Goal: Information Seeking & Learning: Find specific fact

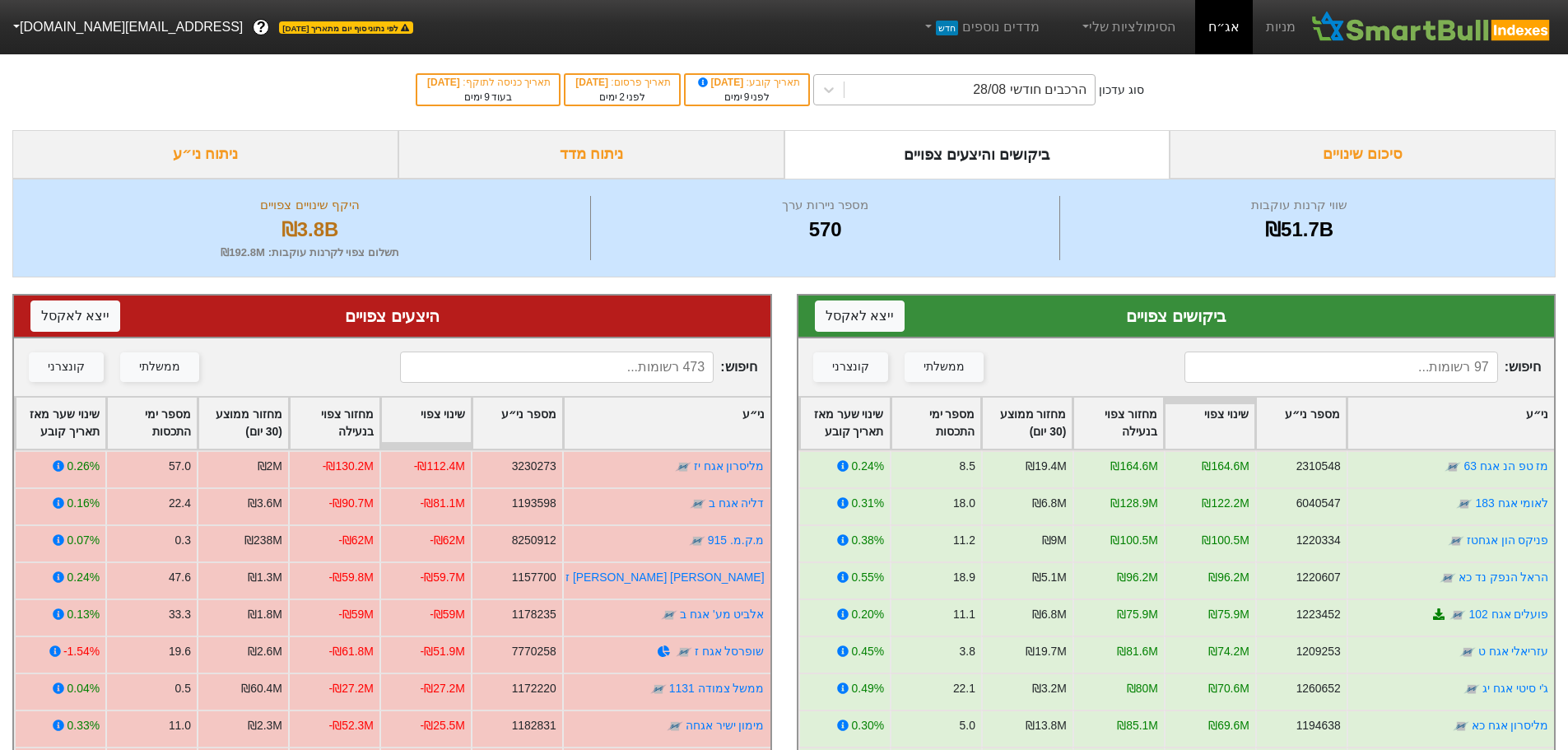
click at [1024, 91] on div "הרכבים חודשי 28/08" at bounding box center [1029, 90] width 114 height 20
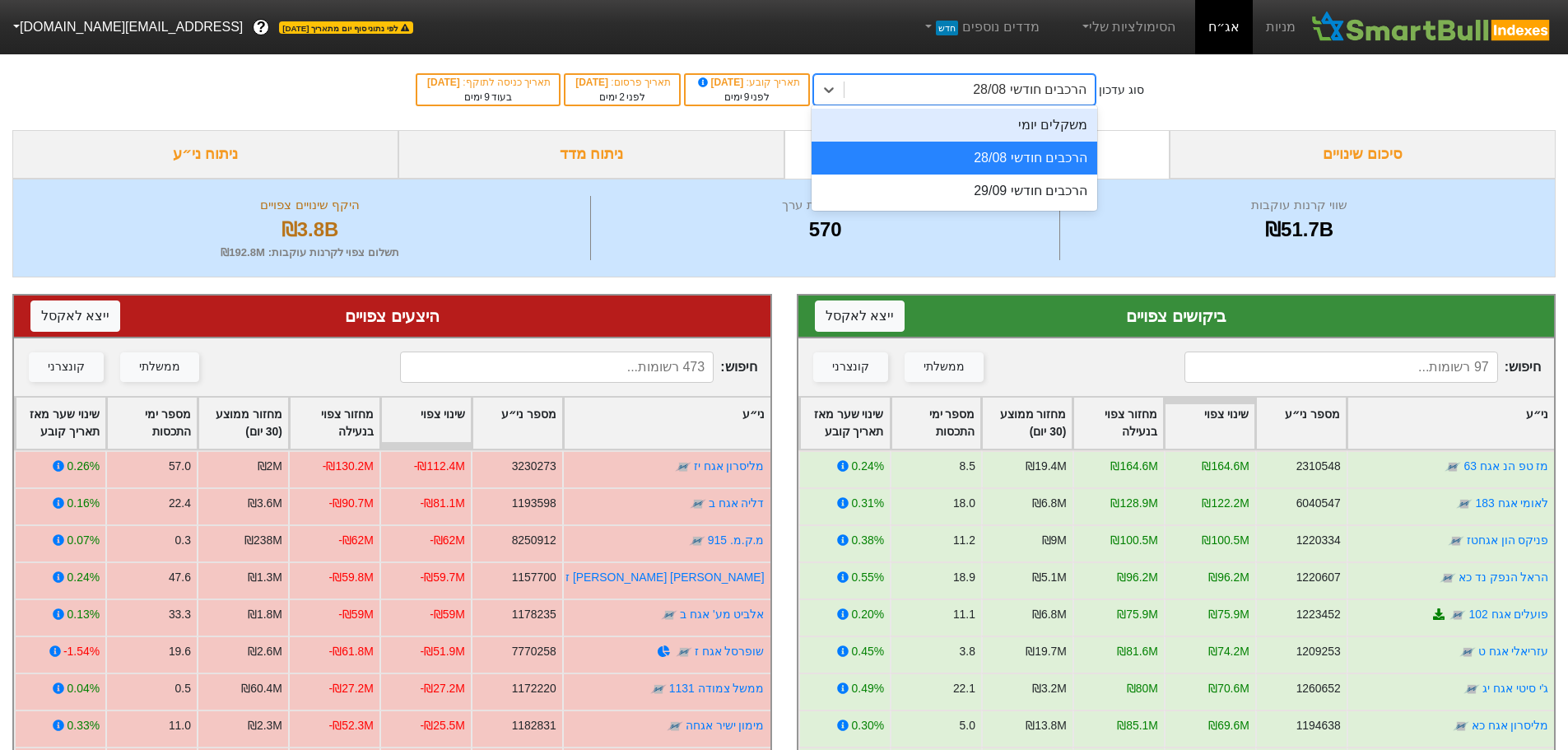
click at [988, 153] on div "הרכבים חודשי 28/08" at bounding box center [954, 158] width 286 height 33
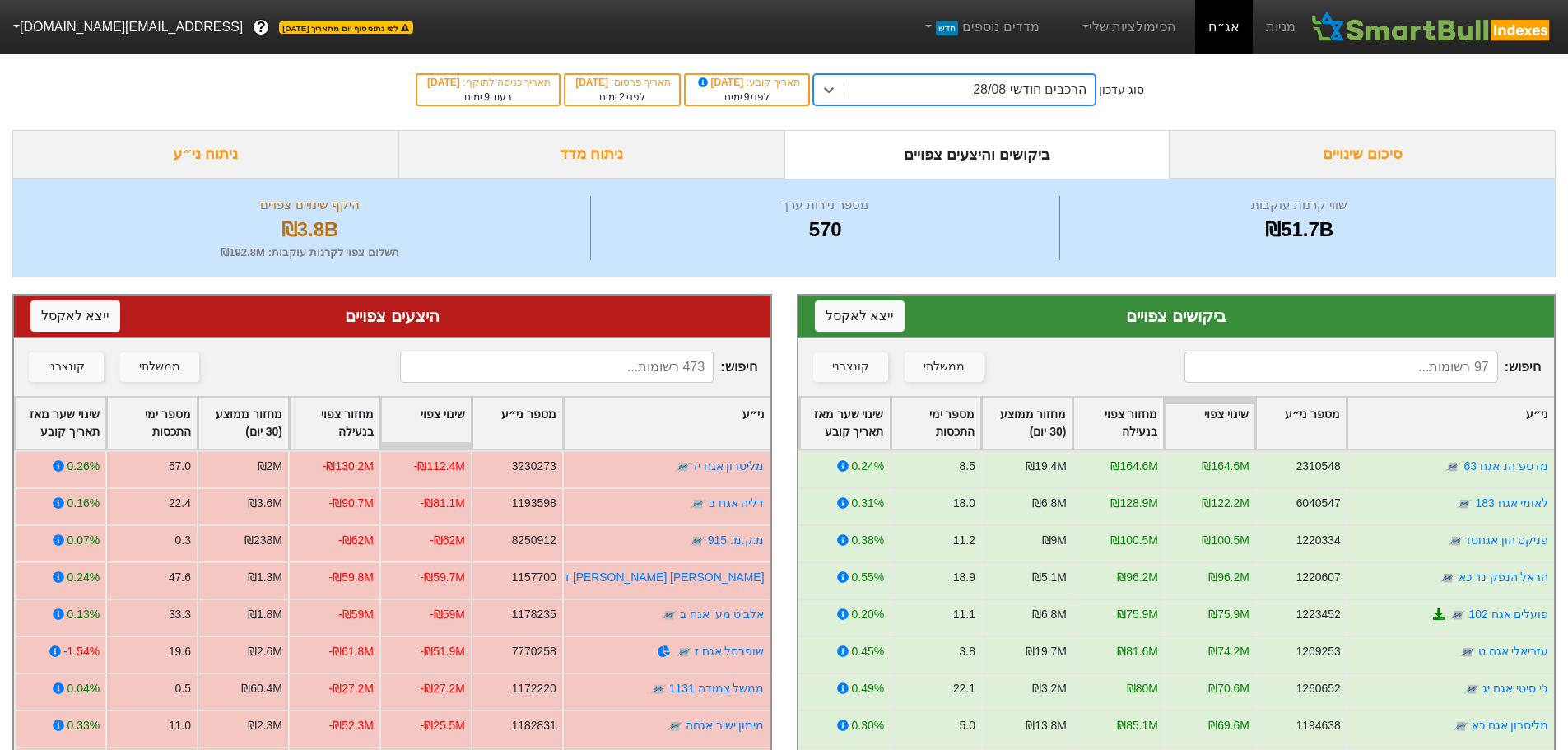
click at [989, 153] on div "ביקושים והיצעים צפויים" at bounding box center [977, 154] width 386 height 49
click at [1496, 462] on link "מז טפ הנ אגח 63" at bounding box center [1505, 466] width 85 height 13
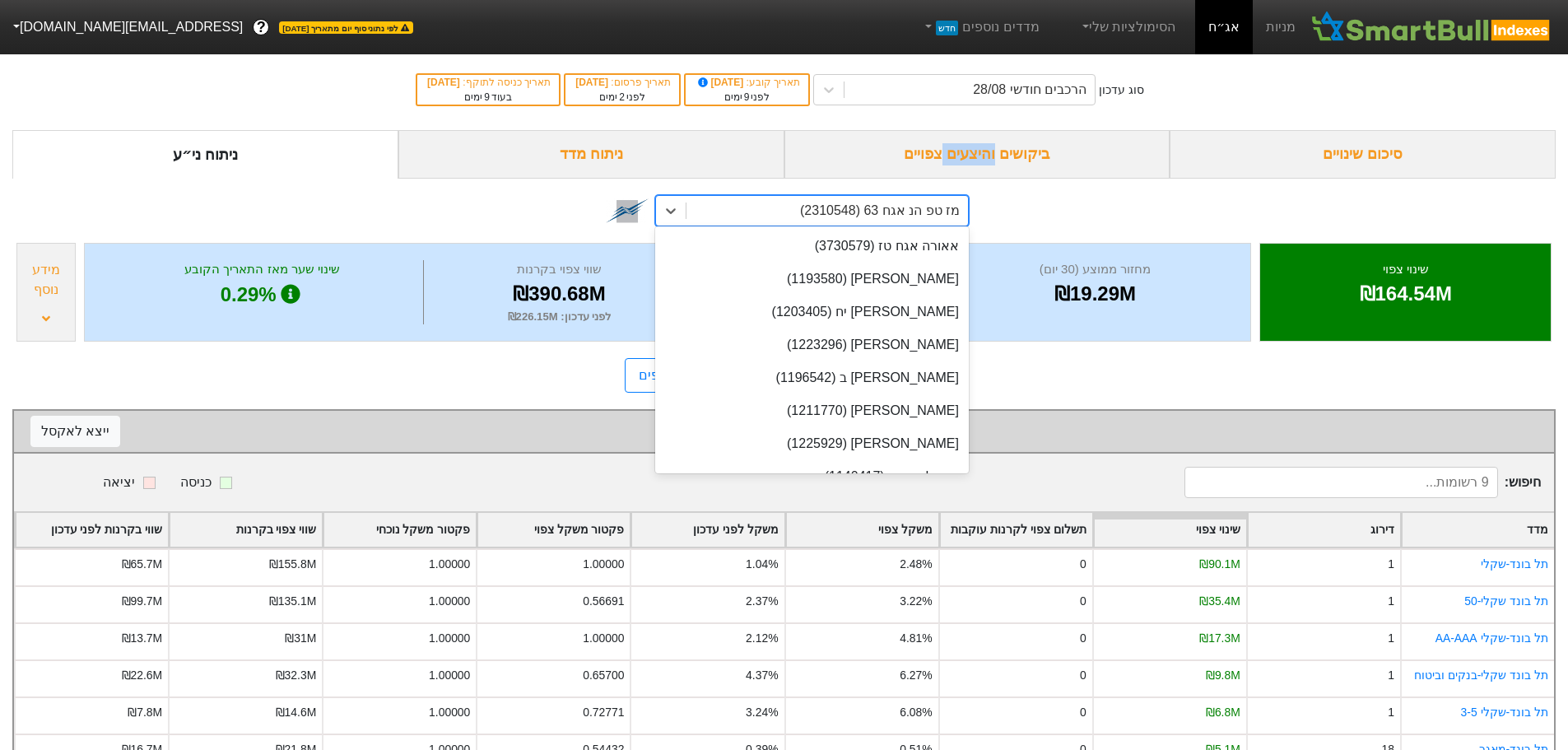
click at [939, 214] on div "מז טפ הנ אגח 63 (2310548)" at bounding box center [879, 210] width 159 height 20
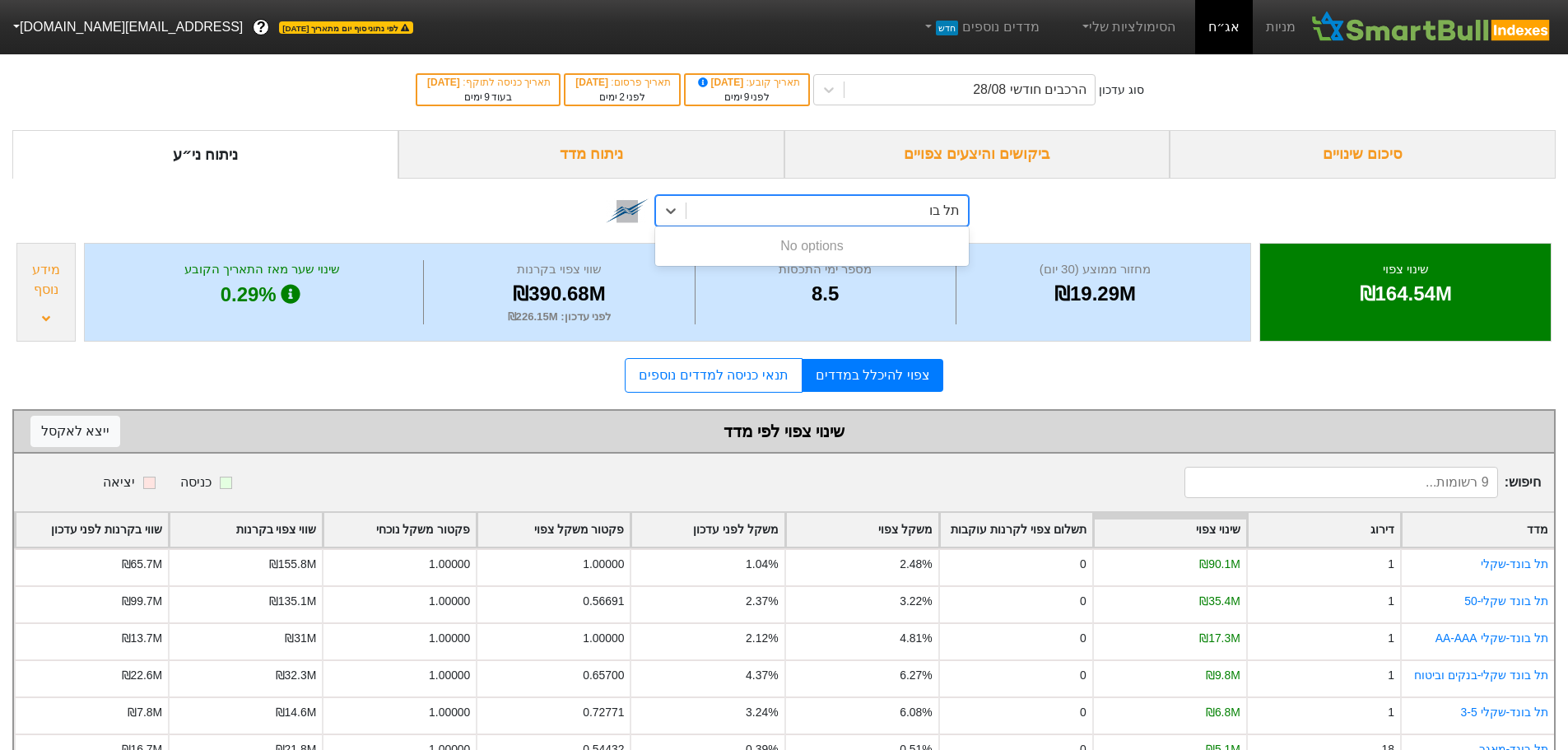
type input "תל [PERSON_NAME]"
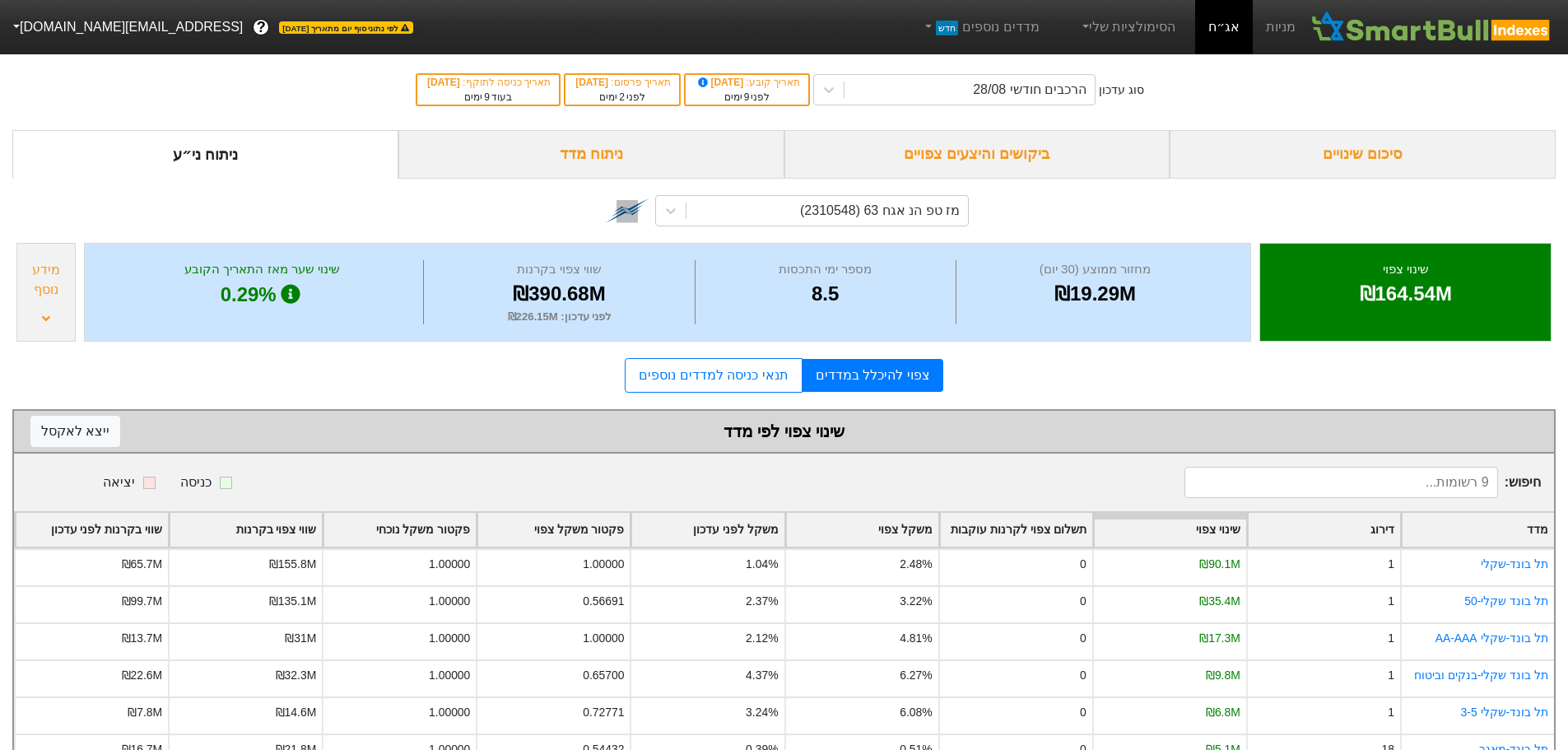
click at [1028, 154] on div "ביקושים והיצעים צפויים" at bounding box center [977, 154] width 386 height 49
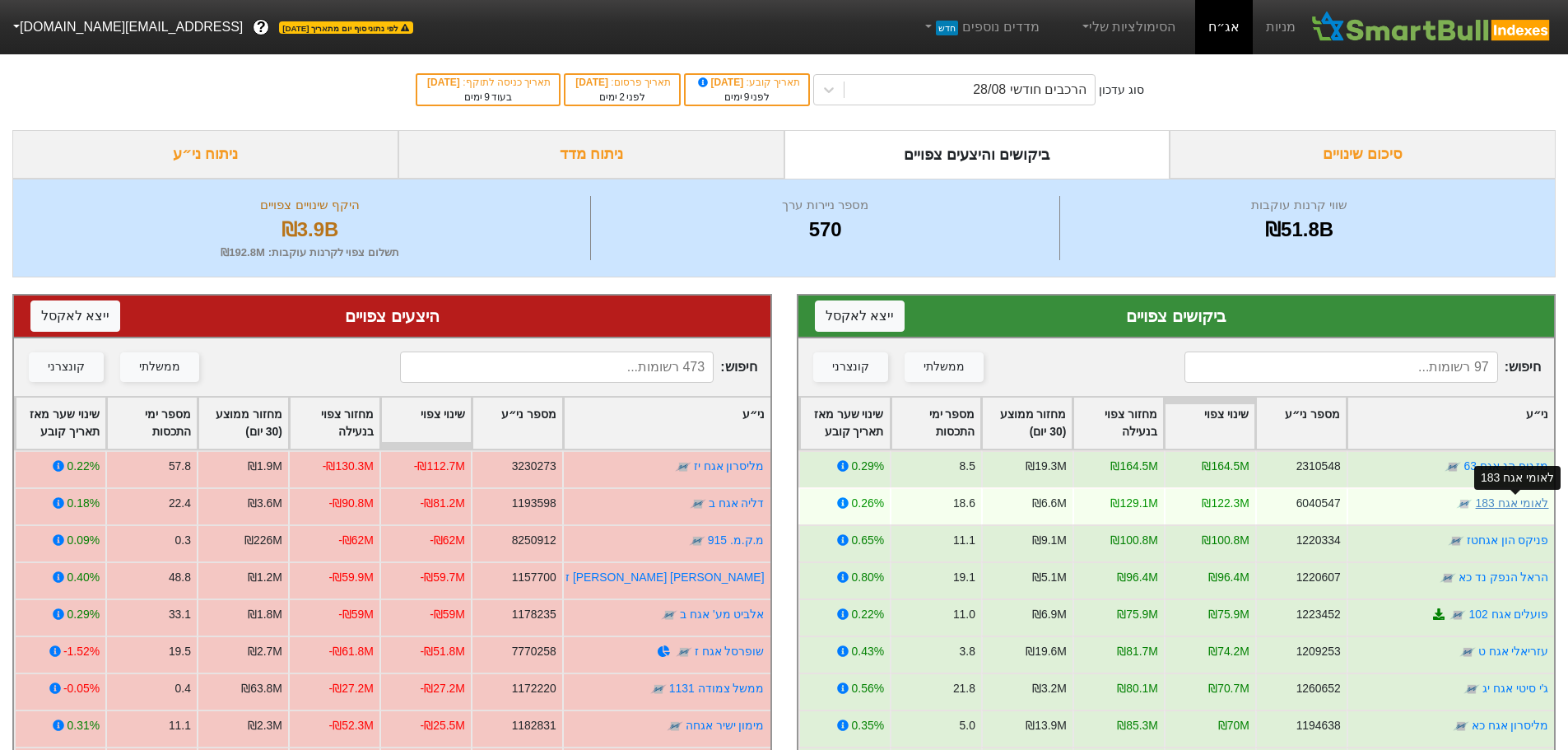
click at [1503, 504] on link "לאומי אגח 183" at bounding box center [1511, 502] width 73 height 13
